Goal: Transaction & Acquisition: Purchase product/service

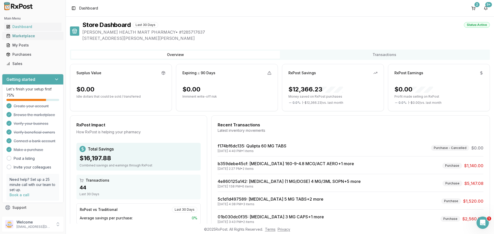
click at [32, 36] on div "Marketplace" at bounding box center [32, 35] width 53 height 5
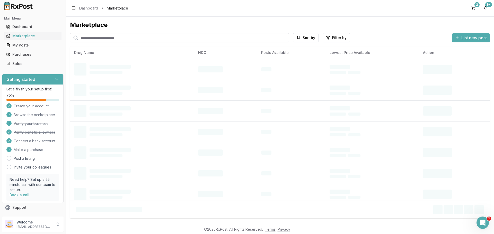
click at [85, 38] on input "search" at bounding box center [179, 37] width 219 height 9
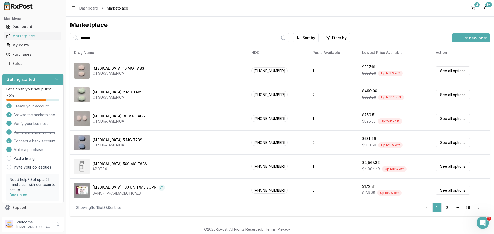
type input "*******"
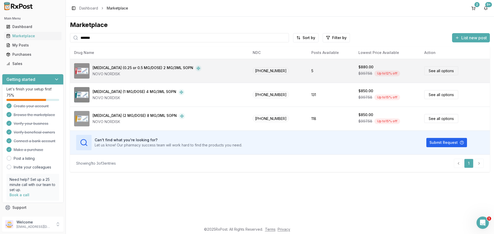
click at [451, 71] on link "See all options" at bounding box center [441, 70] width 34 height 9
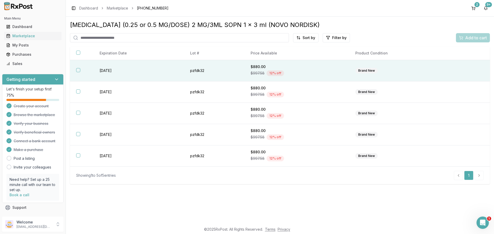
click at [78, 70] on button "button" at bounding box center [78, 70] width 4 height 4
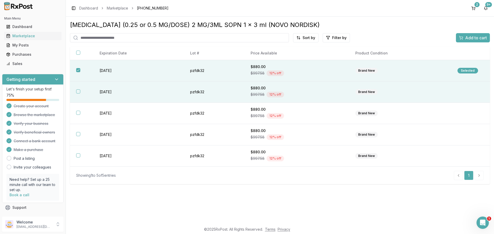
click at [78, 92] on button "button" at bounding box center [78, 92] width 4 height 4
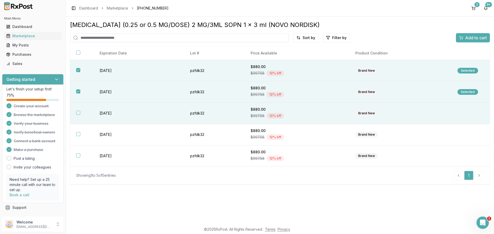
click at [77, 114] on button "button" at bounding box center [78, 113] width 4 height 4
click at [466, 38] on span "Add to cart" at bounding box center [476, 38] width 22 height 6
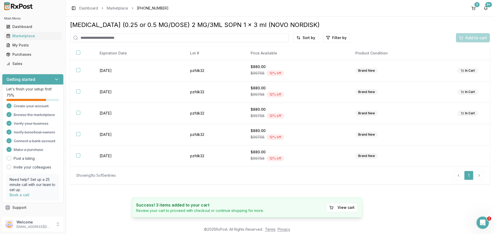
click at [466, 38] on div "Add to cart" at bounding box center [473, 37] width 34 height 9
click at [475, 3] on div "5" at bounding box center [476, 4] width 5 height 5
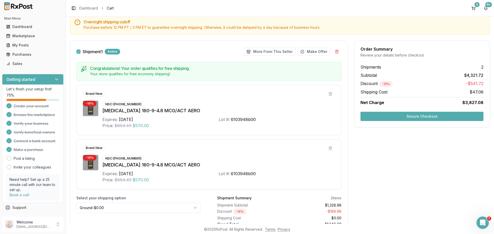
scroll to position [51, 0]
click at [330, 92] on button at bounding box center [330, 93] width 9 height 9
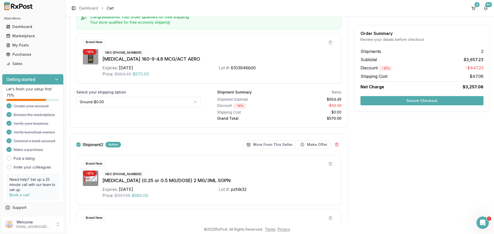
scroll to position [0, 0]
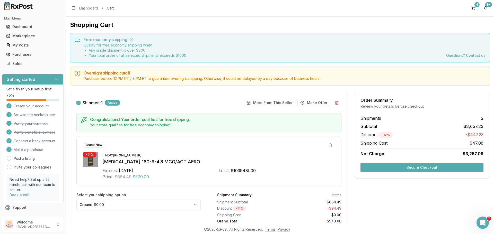
click at [395, 168] on button "Secure Checkout" at bounding box center [421, 167] width 123 height 9
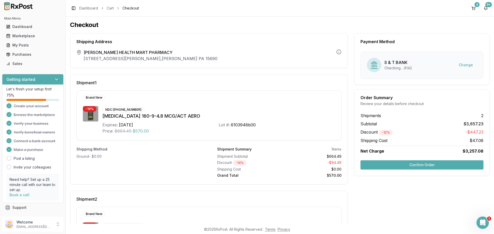
click at [404, 165] on button "Confirm Order" at bounding box center [421, 165] width 123 height 9
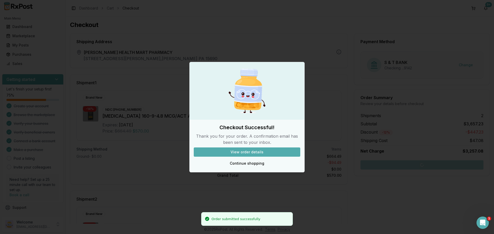
click at [264, 150] on button "View order details" at bounding box center [247, 152] width 106 height 9
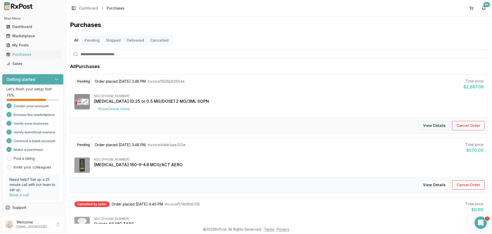
click at [422, 127] on button "View Details" at bounding box center [434, 125] width 31 height 9
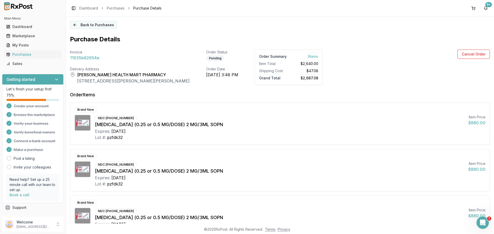
click at [104, 23] on button "Back to Purchases" at bounding box center [93, 25] width 47 height 8
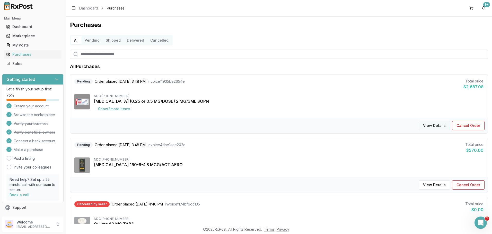
click at [427, 127] on button "View Details" at bounding box center [434, 125] width 31 height 9
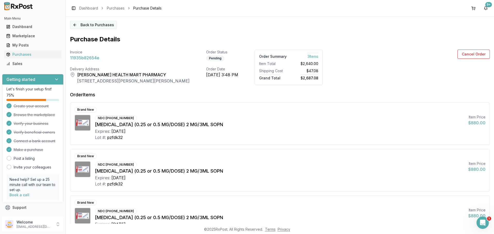
click at [101, 27] on button "Back to Purchases" at bounding box center [93, 25] width 47 height 8
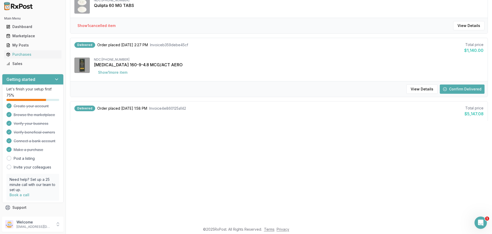
scroll to position [113, 0]
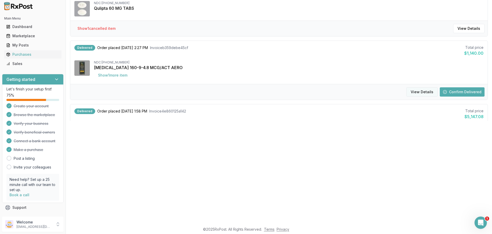
click at [429, 93] on button "View Details" at bounding box center [421, 91] width 31 height 9
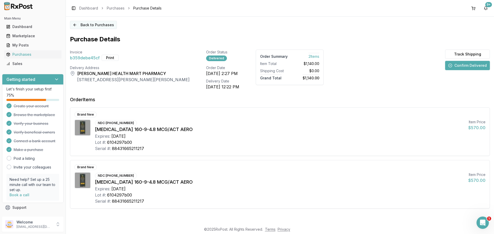
click at [73, 25] on button "Back to Purchases" at bounding box center [93, 25] width 47 height 8
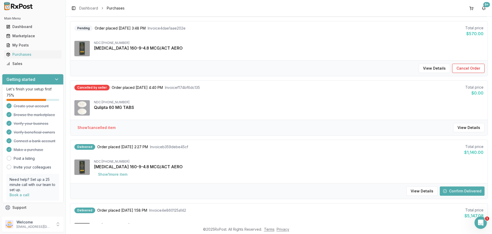
scroll to position [129, 0]
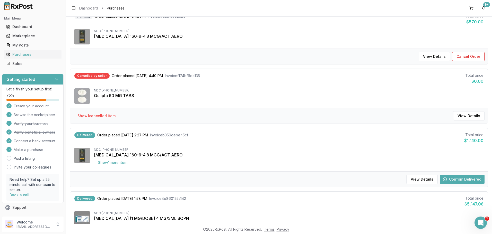
click at [466, 179] on button "Confirm Delivered" at bounding box center [462, 179] width 45 height 9
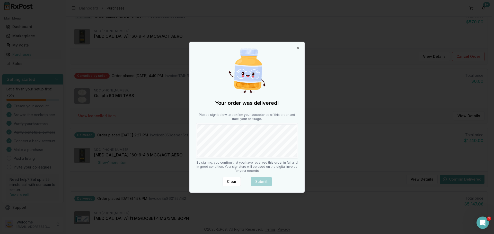
click at [326, 141] on body "Main Menu Dashboard Marketplace My Posts Purchases Sales Getting started Let's …" at bounding box center [246, 117] width 492 height 234
click at [265, 181] on button "Submit" at bounding box center [261, 181] width 21 height 9
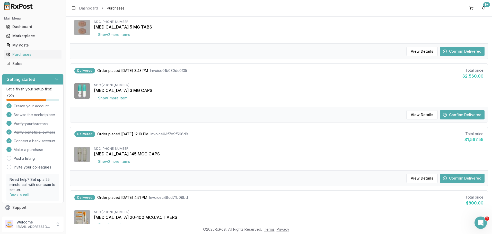
scroll to position [386, 0]
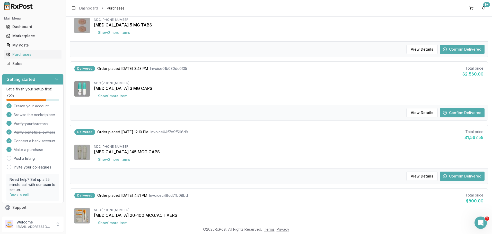
click at [125, 158] on button "Show 2 more item s" at bounding box center [114, 159] width 40 height 9
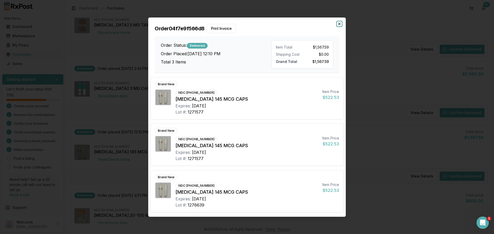
click at [340, 23] on icon "button" at bounding box center [339, 24] width 4 height 4
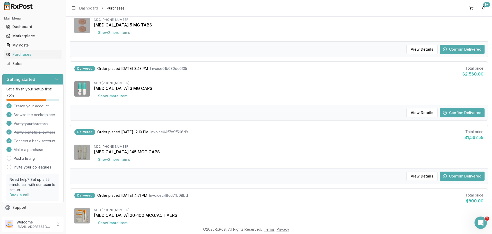
click at [457, 176] on button "Confirm Delivered" at bounding box center [462, 176] width 45 height 9
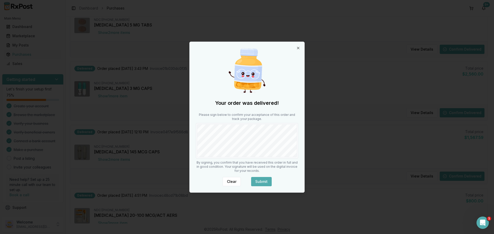
click at [266, 179] on button "Submit" at bounding box center [261, 181] width 21 height 9
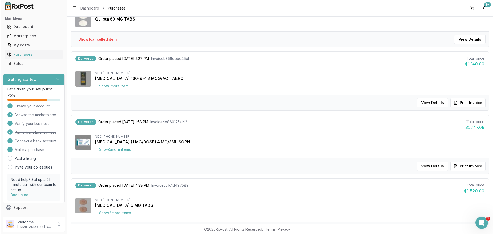
scroll to position [206, 0]
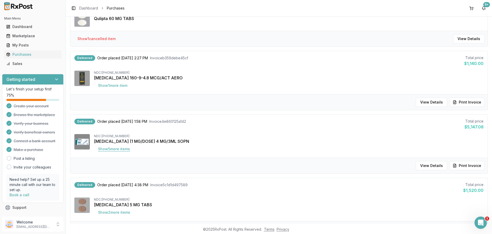
click at [129, 150] on button "Show 5 more item s" at bounding box center [114, 149] width 40 height 9
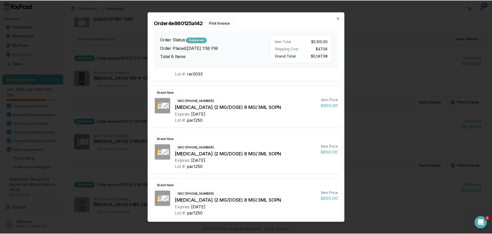
scroll to position [103, 0]
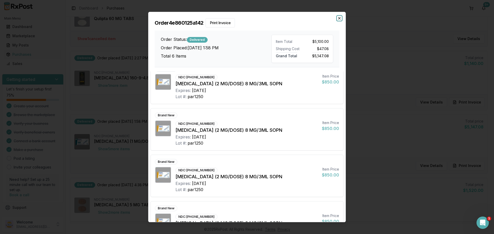
click at [339, 18] on icon "button" at bounding box center [339, 18] width 4 height 4
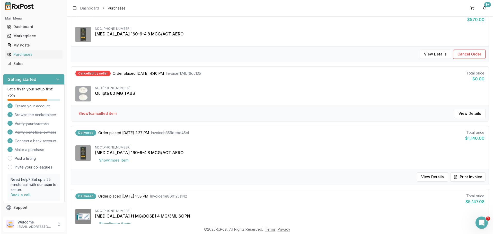
scroll to position [51, 0]
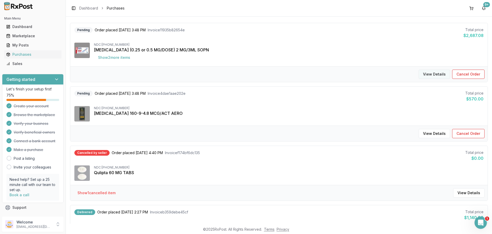
click at [427, 76] on button "View Details" at bounding box center [434, 74] width 31 height 9
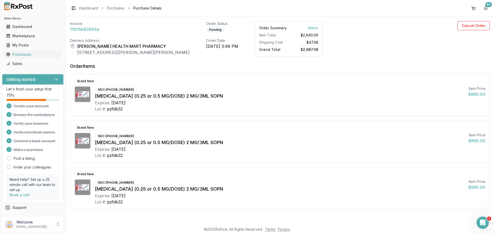
scroll to position [29, 0]
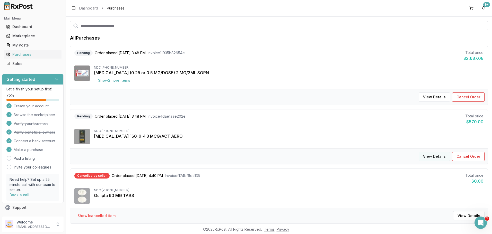
click at [426, 156] on button "View Details" at bounding box center [434, 156] width 31 height 9
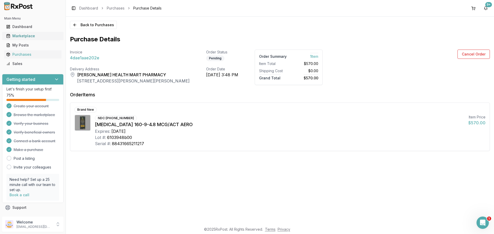
click at [14, 34] on div "Marketplace" at bounding box center [32, 35] width 53 height 5
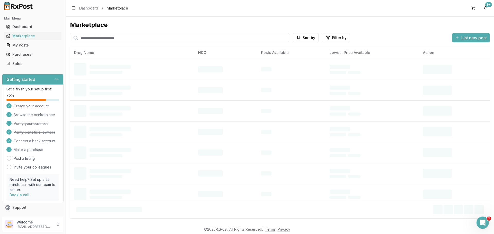
click at [98, 38] on input "search" at bounding box center [179, 37] width 219 height 9
type input "*********"
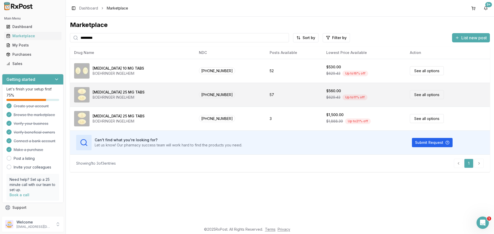
click at [434, 96] on link "See all options" at bounding box center [427, 94] width 34 height 9
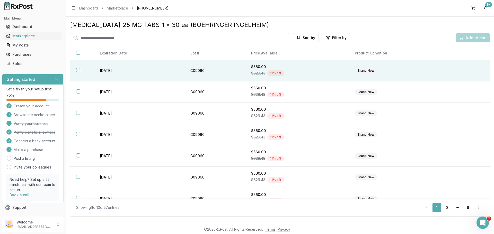
click at [80, 70] on button "button" at bounding box center [78, 70] width 4 height 4
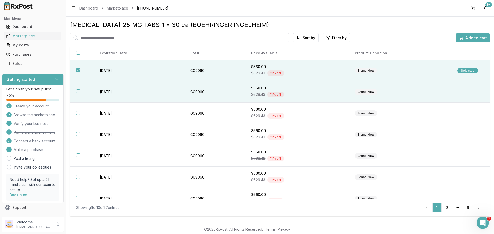
click at [80, 91] on button "button" at bounding box center [78, 92] width 4 height 4
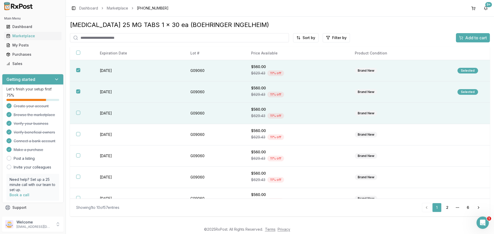
click at [77, 112] on button "button" at bounding box center [78, 113] width 4 height 4
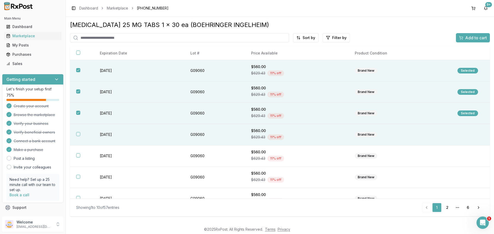
click at [78, 136] on button "button" at bounding box center [78, 134] width 4 height 4
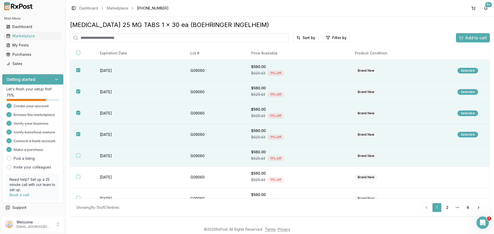
click at [79, 155] on button "button" at bounding box center [78, 156] width 4 height 4
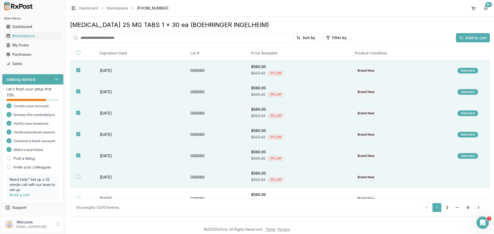
click at [80, 177] on button "button" at bounding box center [78, 177] width 4 height 4
click at [465, 35] on span "Add to cart" at bounding box center [476, 38] width 22 height 6
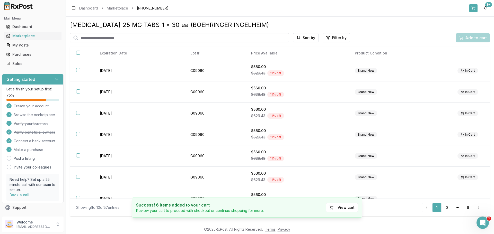
click at [470, 6] on button at bounding box center [473, 8] width 8 height 8
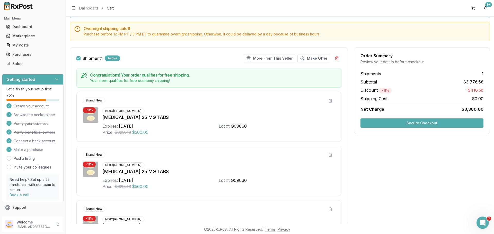
scroll to position [20, 0]
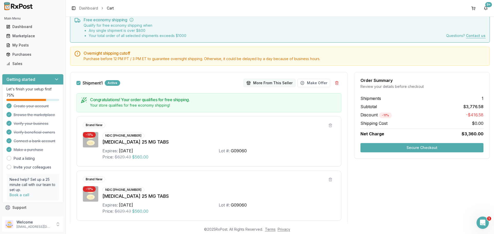
click at [269, 85] on button "More From This Seller" at bounding box center [270, 83] width 52 height 8
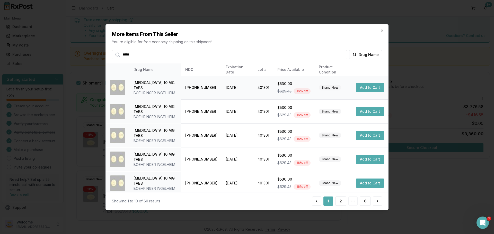
type input "*****"
click at [369, 87] on button "Add to Cart" at bounding box center [370, 87] width 28 height 9
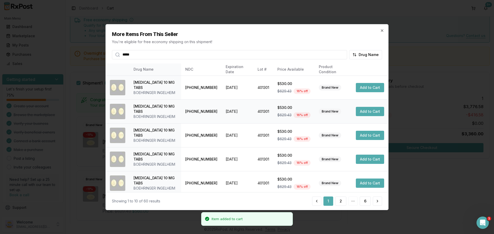
click at [367, 111] on button "Add to Cart" at bounding box center [370, 111] width 28 height 9
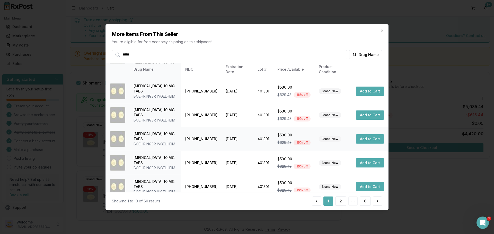
scroll to position [122, 0]
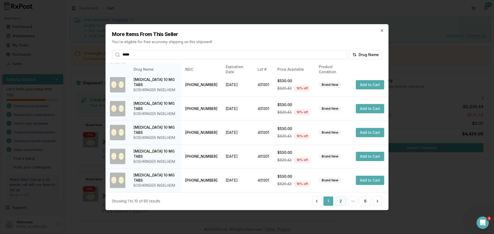
click at [341, 201] on button "2" at bounding box center [340, 201] width 11 height 9
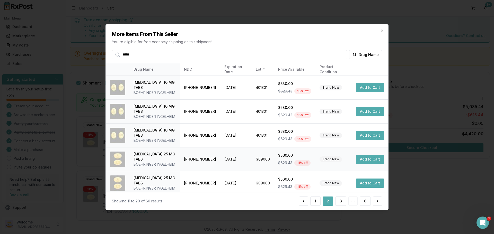
click at [366, 158] on button "Add to Cart" at bounding box center [370, 159] width 28 height 9
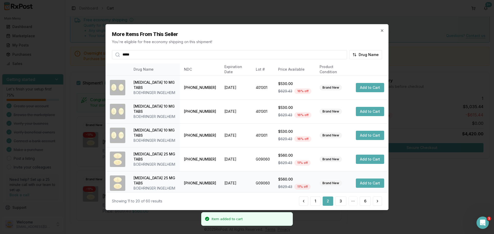
click at [362, 185] on button "Add to Cart" at bounding box center [370, 183] width 28 height 9
click at [384, 30] on icon "button" at bounding box center [382, 30] width 4 height 4
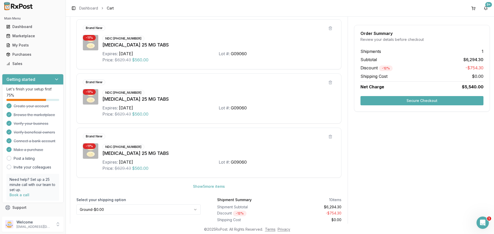
scroll to position [251, 0]
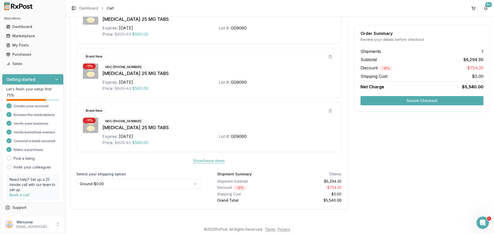
click at [217, 160] on button "Show 5 more item s" at bounding box center [209, 160] width 40 height 9
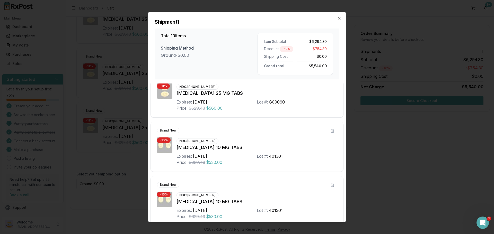
scroll to position [404, 0]
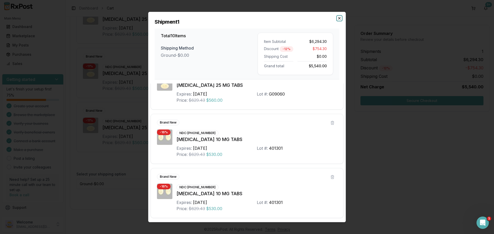
click at [339, 18] on icon "button" at bounding box center [339, 18] width 2 height 2
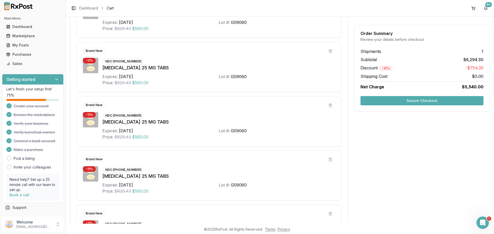
scroll to position [200, 0]
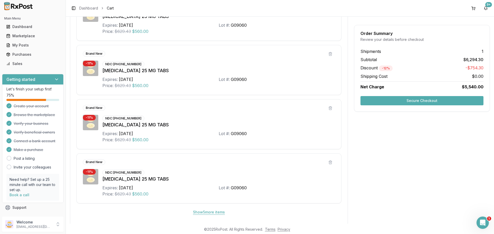
click at [210, 213] on button "Show 5 more item s" at bounding box center [209, 212] width 40 height 9
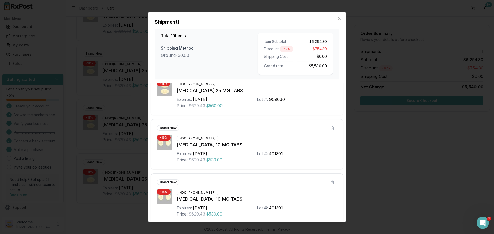
scroll to position [404, 0]
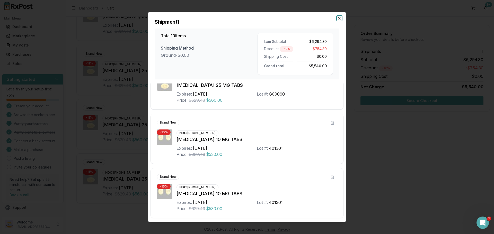
click at [338, 16] on icon "button" at bounding box center [339, 18] width 4 height 4
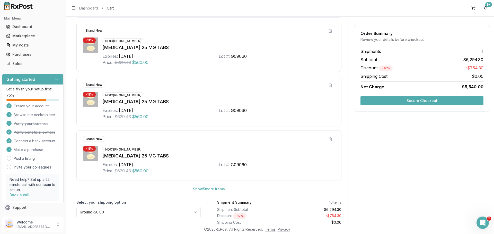
scroll to position [251, 0]
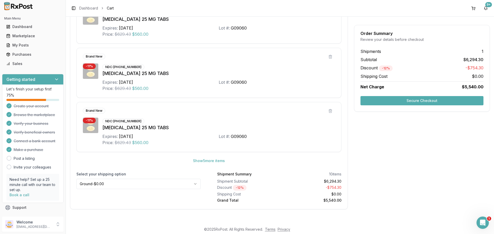
click at [420, 100] on button "Secure Checkout" at bounding box center [421, 100] width 123 height 9
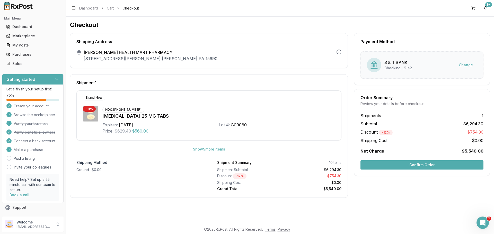
click at [419, 165] on button "Confirm Order" at bounding box center [421, 165] width 123 height 9
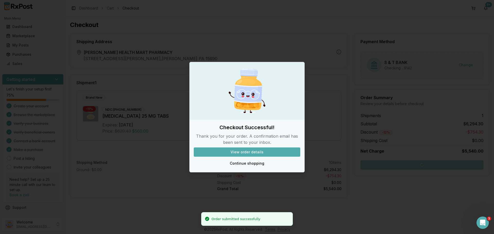
click at [277, 153] on button "View order details" at bounding box center [247, 152] width 106 height 9
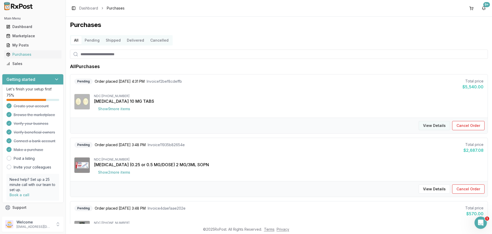
click at [424, 127] on button "View Details" at bounding box center [434, 125] width 31 height 9
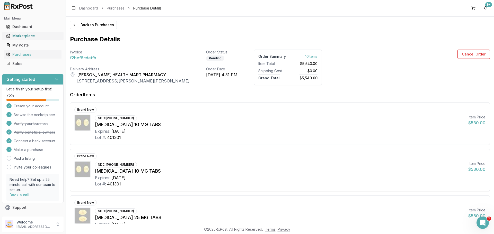
click at [20, 37] on div "Marketplace" at bounding box center [32, 35] width 53 height 5
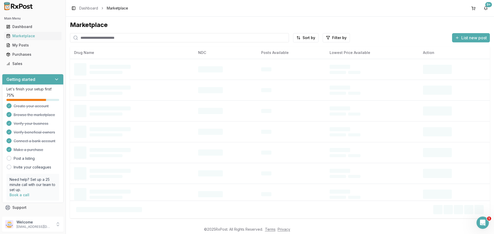
click at [92, 40] on input "search" at bounding box center [179, 37] width 219 height 9
type input "*******"
